Goal: Communication & Community: Ask a question

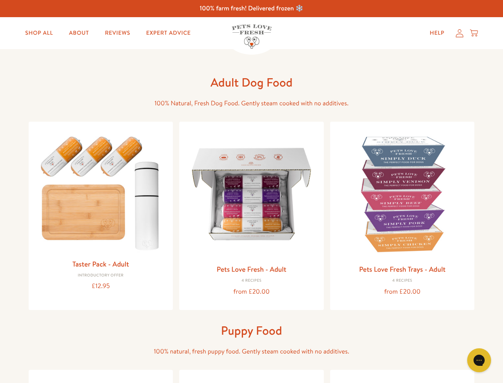
click at [479, 360] on icon "Open gorgias live chat" at bounding box center [479, 360] width 8 height 8
